Goal: Transaction & Acquisition: Purchase product/service

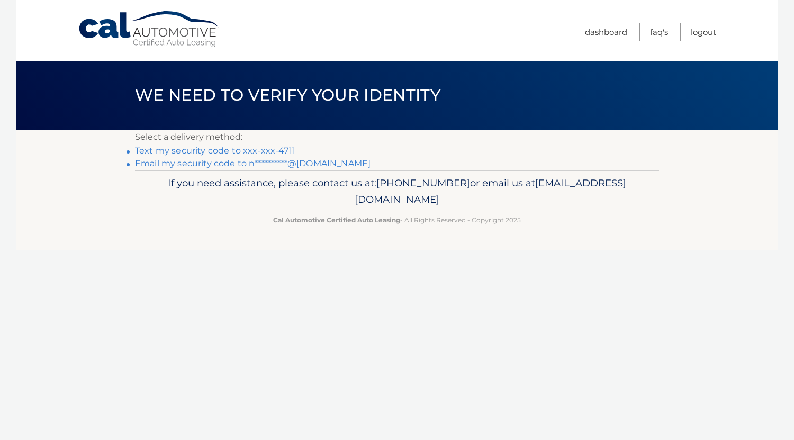
click at [271, 150] on link "Text my security code to xxx-xxx-4711" at bounding box center [215, 151] width 160 height 10
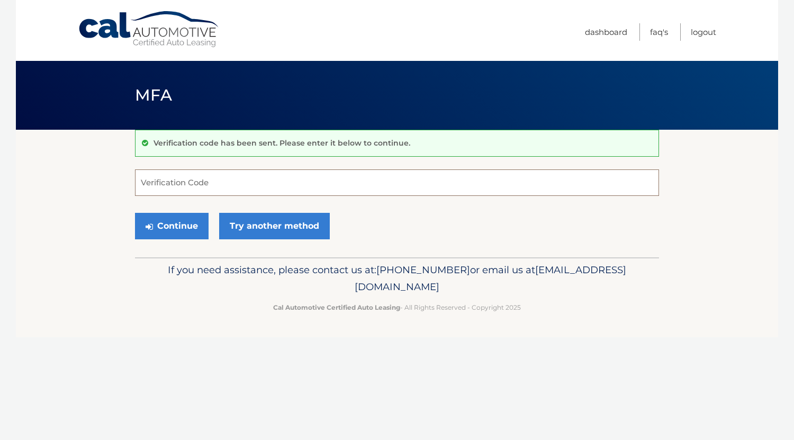
click at [238, 181] on input "Verification Code" at bounding box center [397, 182] width 524 height 26
type input "100426"
click at [183, 226] on button "Continue" at bounding box center [172, 226] width 74 height 26
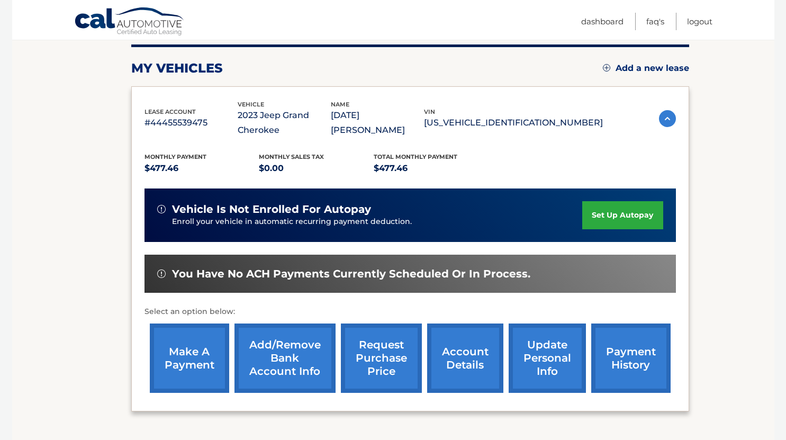
scroll to position [134, 0]
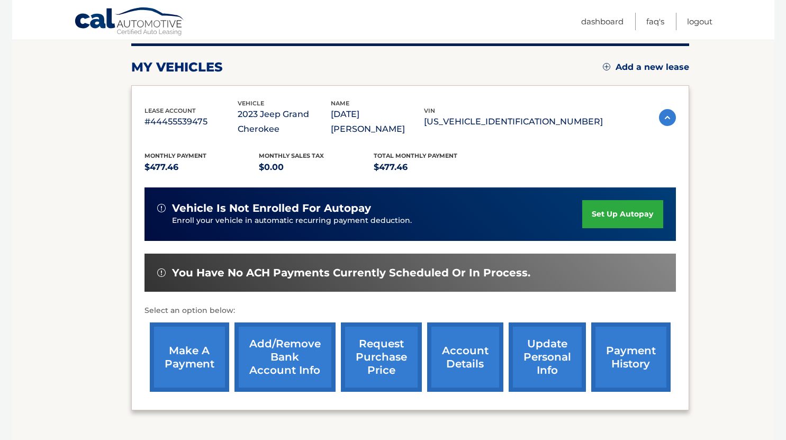
click at [187, 357] on link "make a payment" at bounding box center [189, 357] width 79 height 69
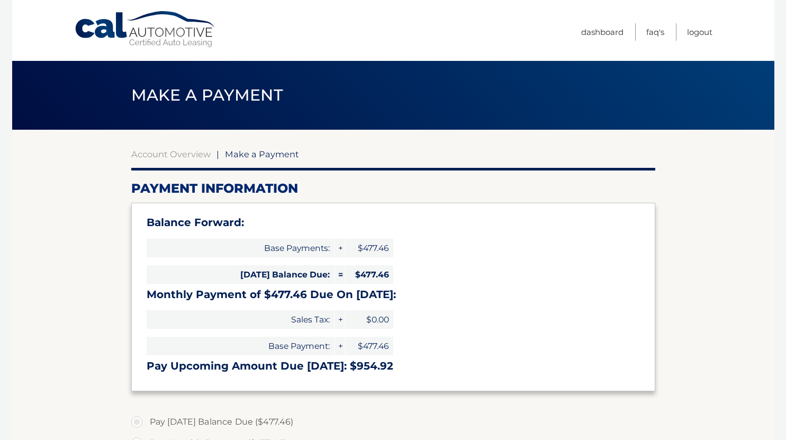
select select "MTlmN2FmYzQtMTI2Yy00MGIxLWFhMDUtODFmMTAyYmFkNzQ0"
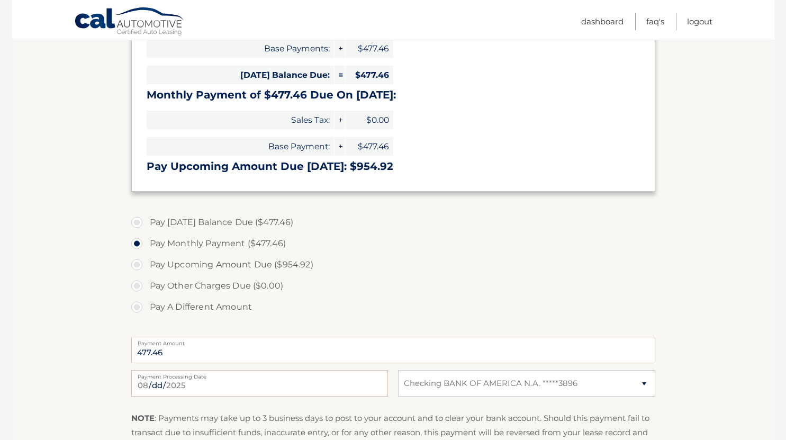
scroll to position [200, 0]
click at [166, 383] on input "2025-08-24" at bounding box center [259, 383] width 257 height 26
type input "2025-08-29"
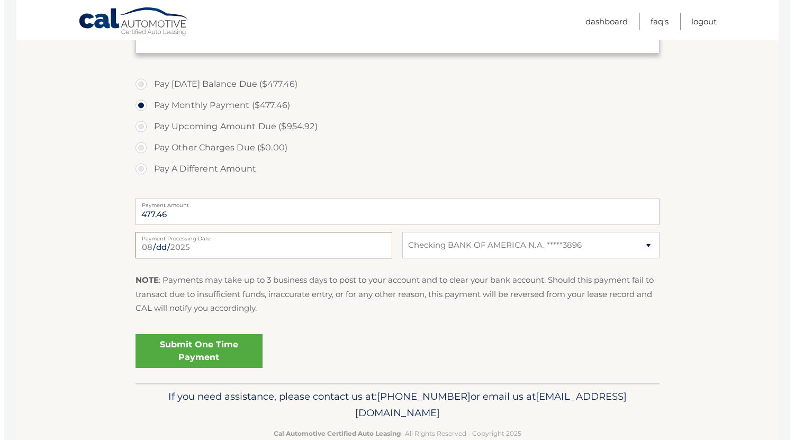
scroll to position [338, 0]
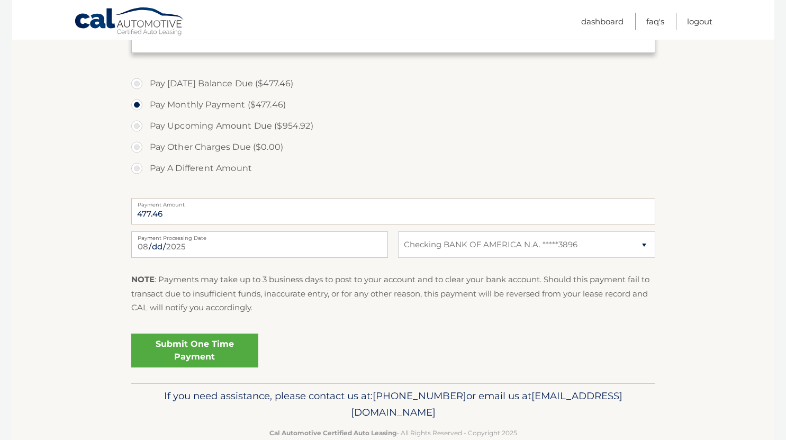
click at [215, 346] on link "Submit One Time Payment" at bounding box center [194, 351] width 127 height 34
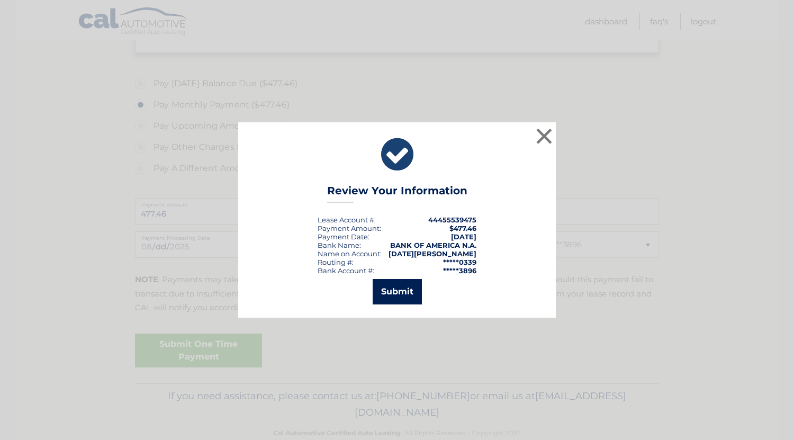
click at [401, 288] on button "Submit" at bounding box center [397, 291] width 49 height 25
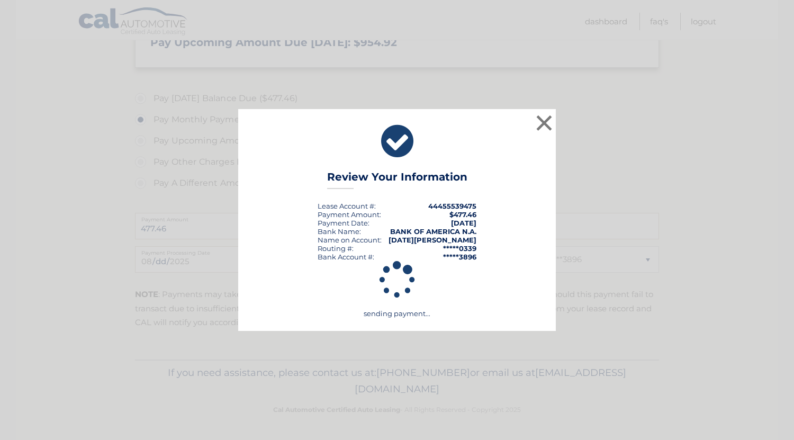
scroll to position [324, 0]
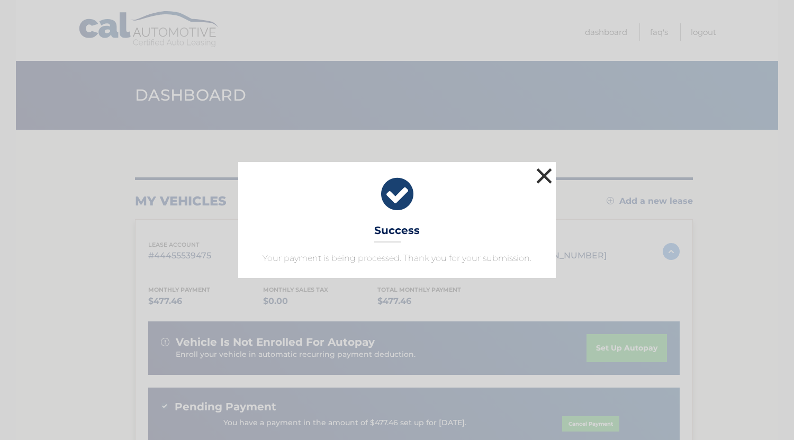
click at [540, 176] on button "×" at bounding box center [544, 175] width 21 height 21
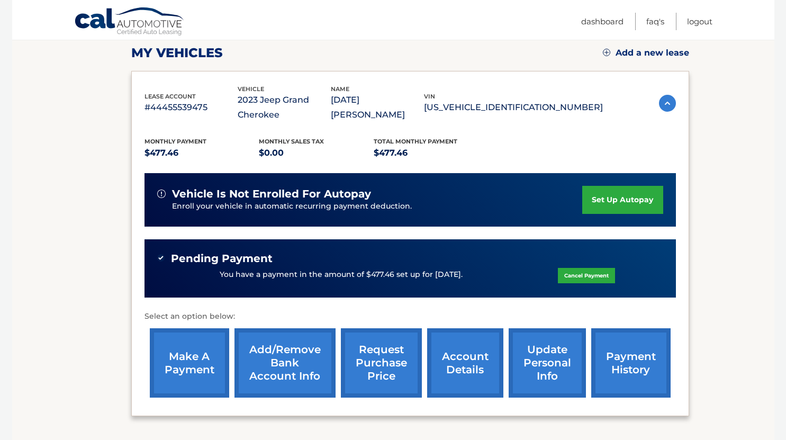
scroll to position [236, 0]
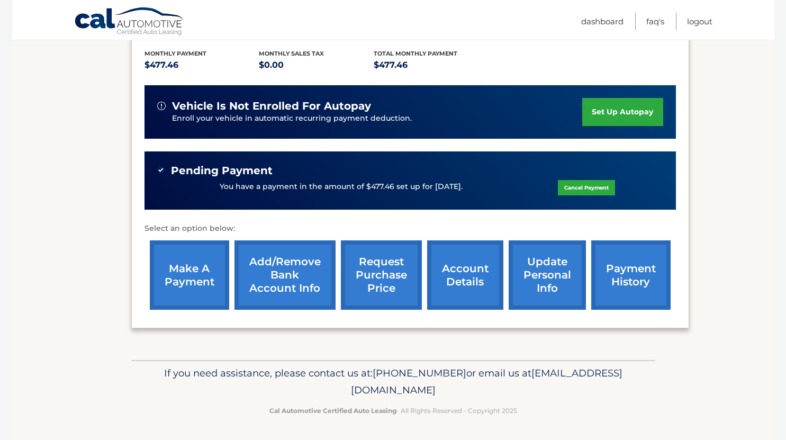
click at [540, 176] on div "Pending Payment" at bounding box center [410, 170] width 506 height 13
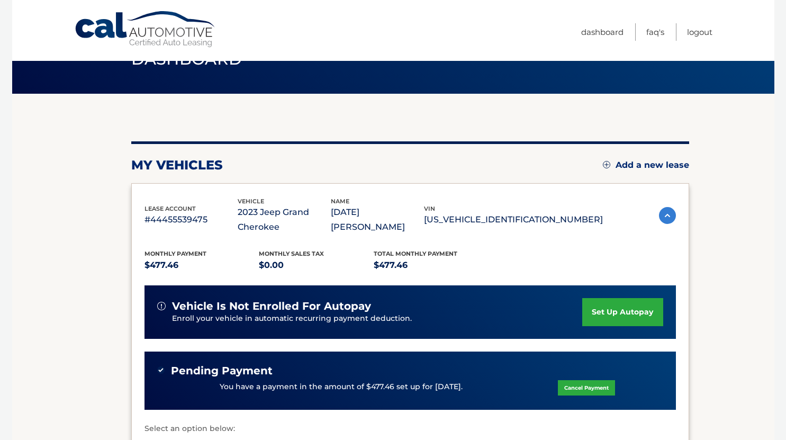
scroll to position [0, 0]
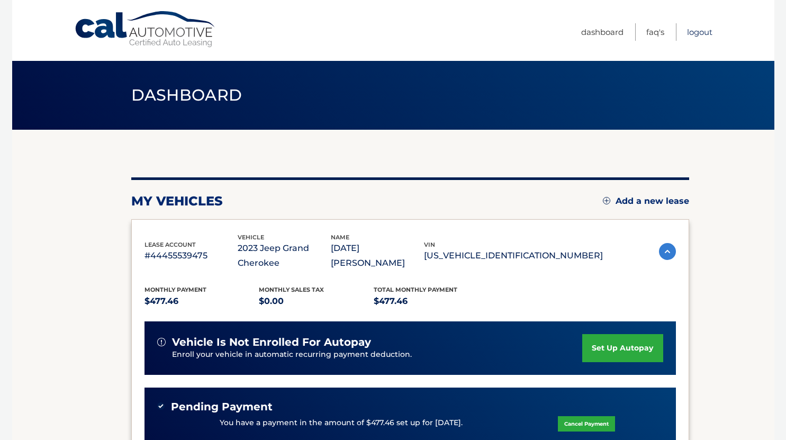
click at [707, 32] on link "Logout" at bounding box center [699, 31] width 25 height 17
